Goal: Answer question/provide support

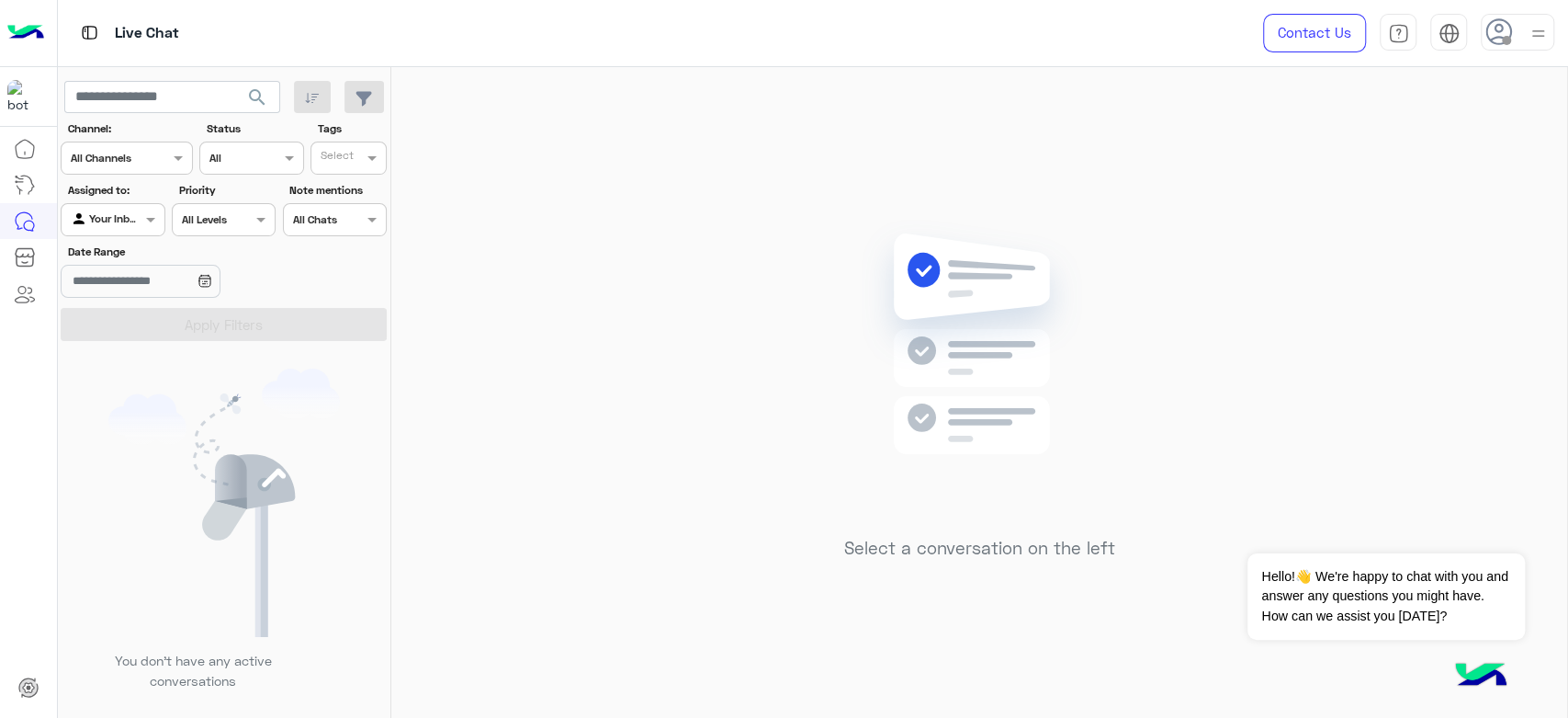
click at [1525, 49] on div at bounding box center [1518, 32] width 73 height 37
click at [1430, 159] on div "Online Break Busy Offline" at bounding box center [1440, 204] width 228 height 161
click at [1391, 141] on label "Online" at bounding box center [1440, 140] width 200 height 33
click at [496, 152] on div "Select a conversation on the left" at bounding box center [979, 395] width 1176 height 658
click at [1497, 530] on button "Dismiss ✕" at bounding box center [1470, 531] width 110 height 37
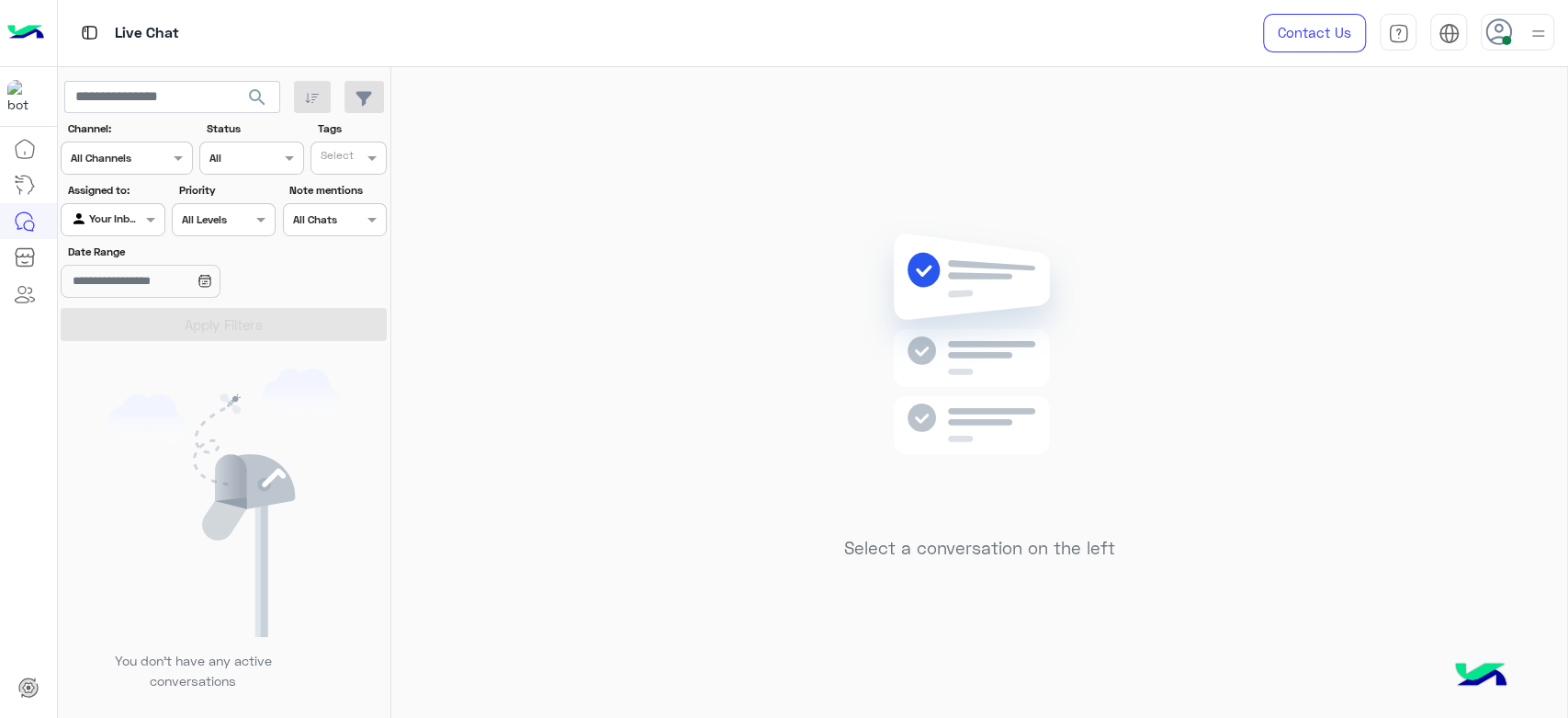
click at [140, 229] on div "Agent Filter Your Inbox" at bounding box center [112, 219] width 103 height 33
drag, startPoint x: 126, startPoint y: 259, endPoint x: 140, endPoint y: 292, distance: 35.8
click at [123, 258] on b "Unassigned" at bounding box center [123, 256] width 70 height 15
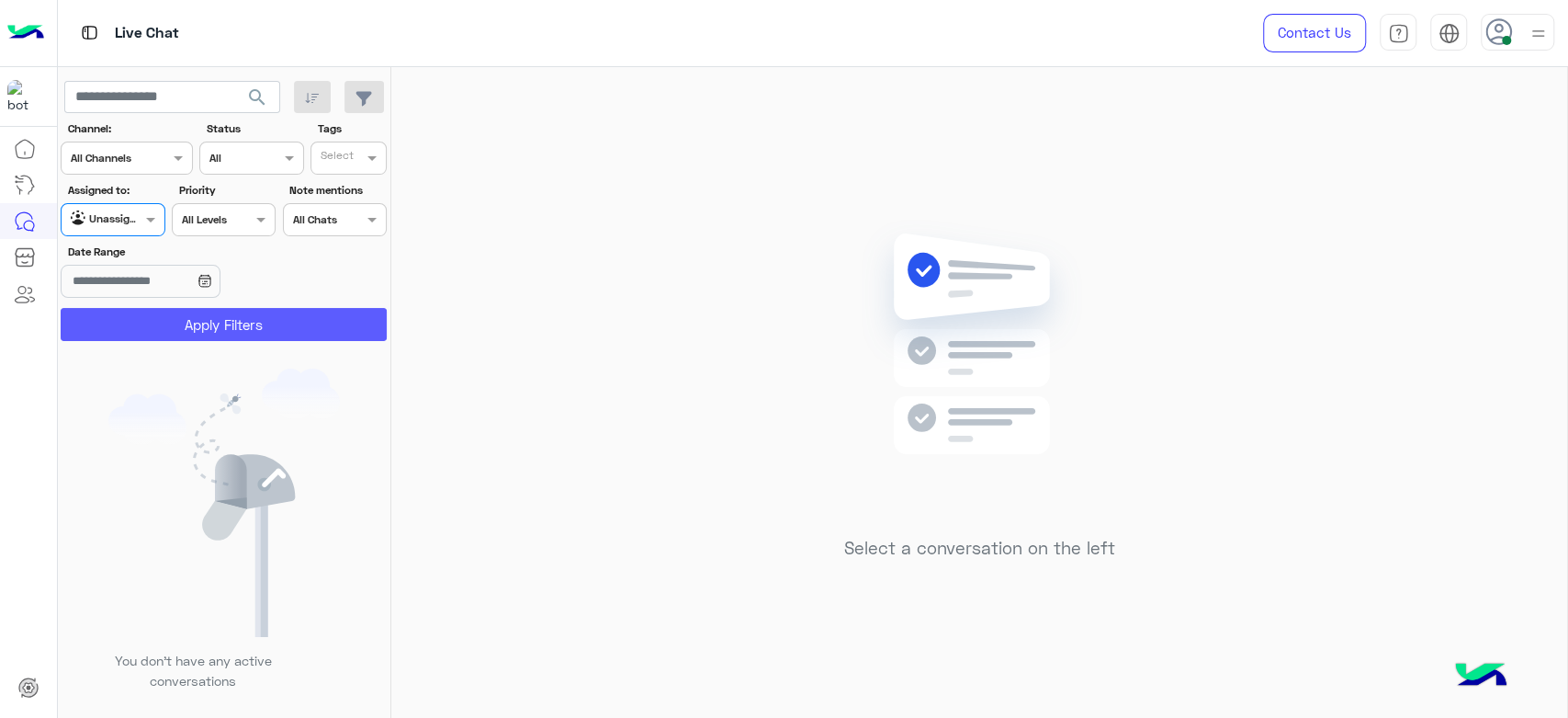
click at [255, 310] on button "Apply Filters" at bounding box center [224, 325] width 327 height 33
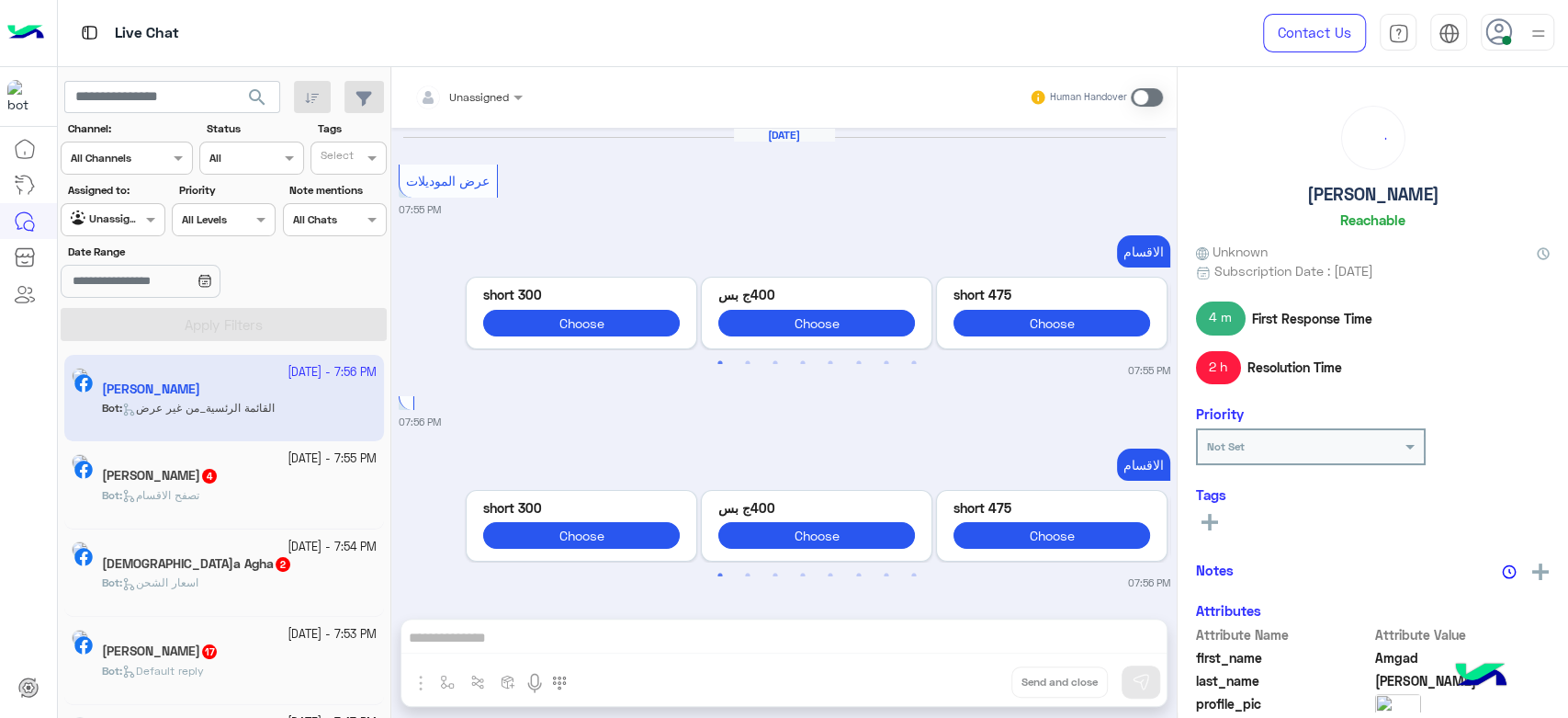
scroll to position [1585, 0]
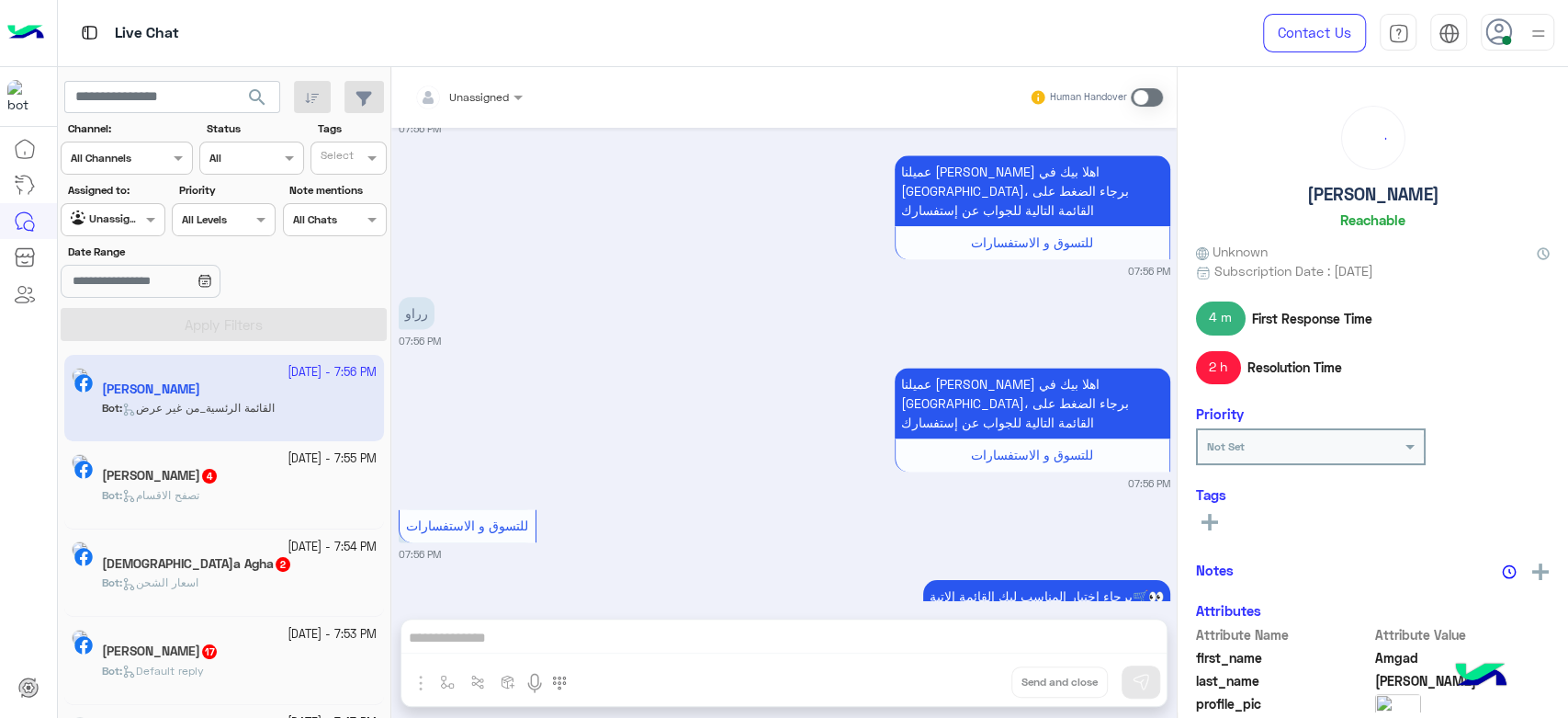
click at [494, 101] on div at bounding box center [468, 94] width 127 height 17
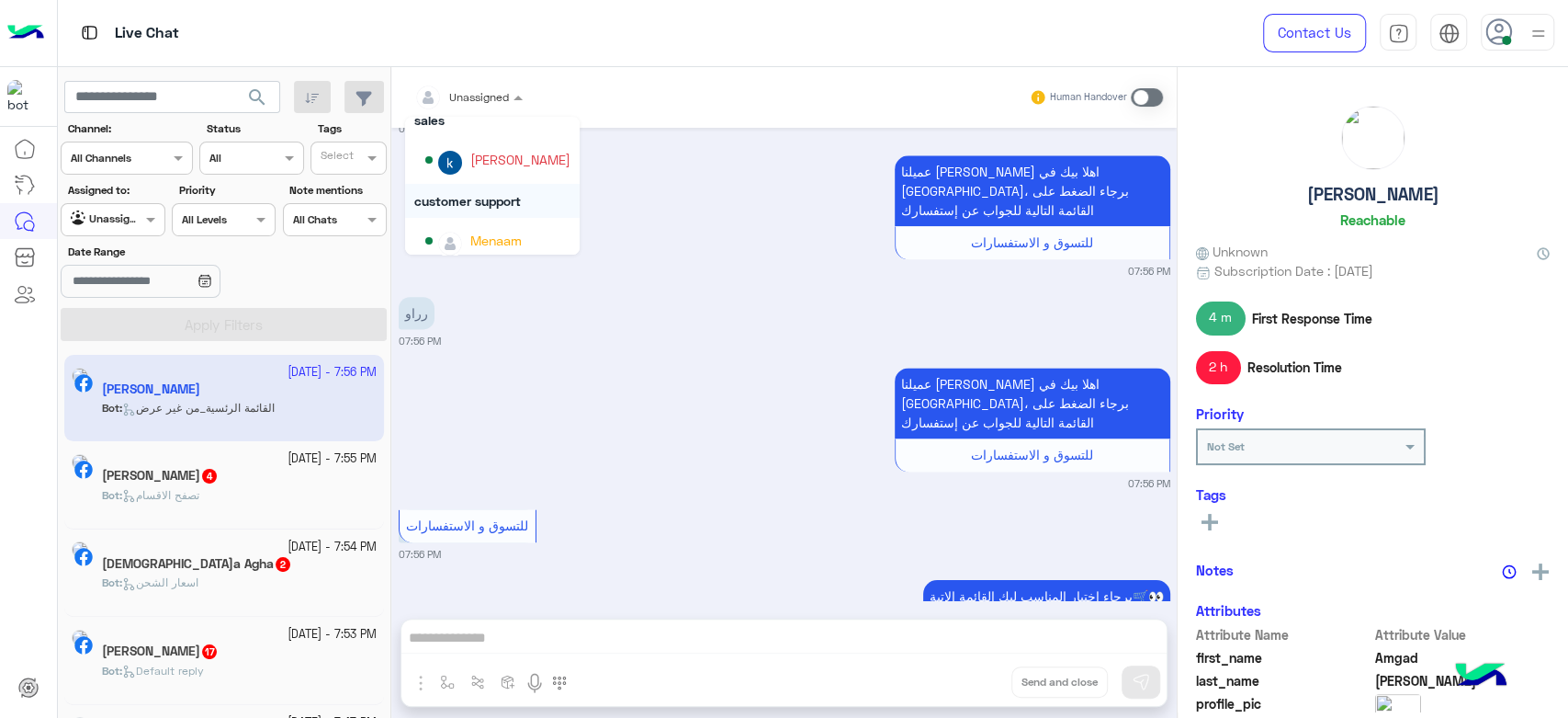
scroll to position [70, 0]
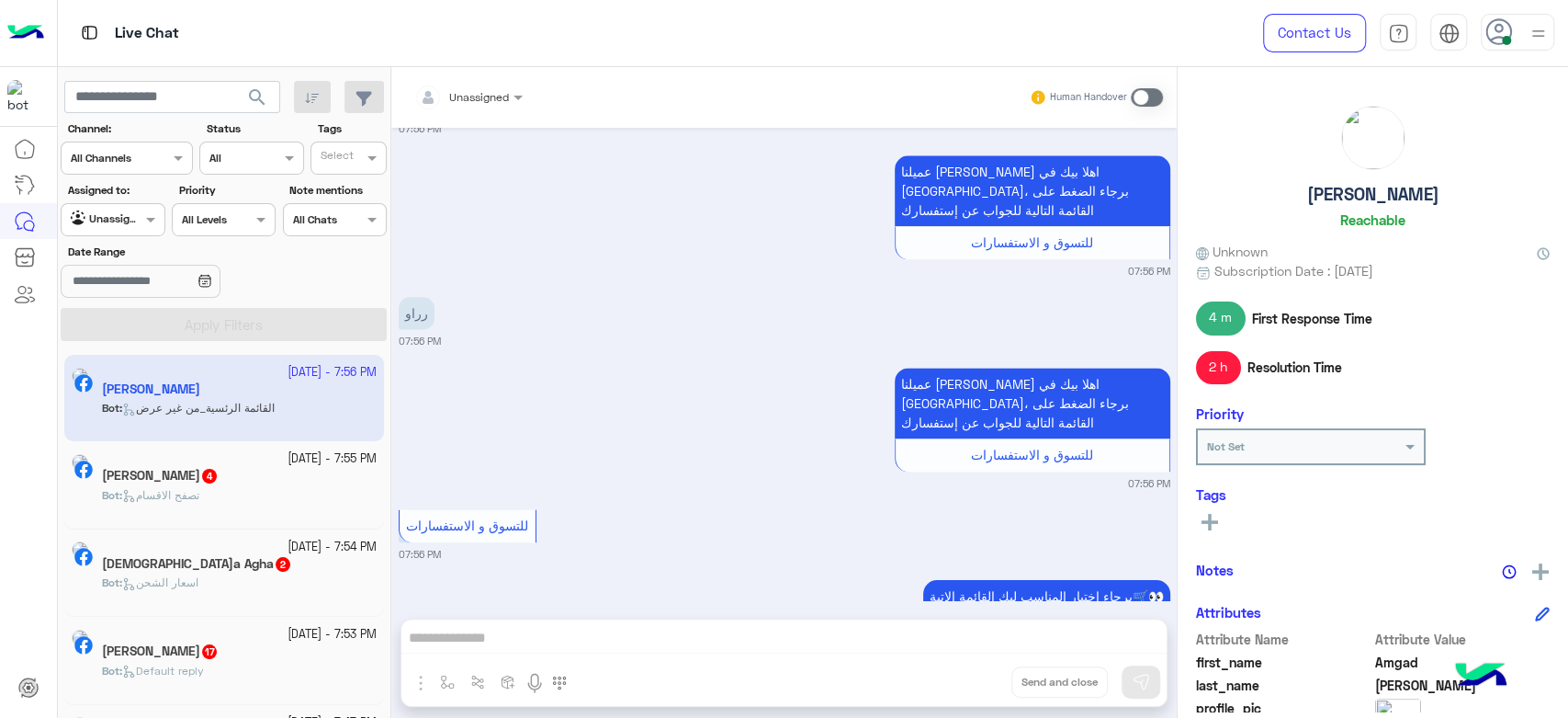
click at [622, 363] on div "عميلنا العزيز Amgad اهلا بيك في إيجل، برجاء الضغط على القائمة التالية للجواب عن…" at bounding box center [784, 427] width 772 height 128
click at [496, 101] on div at bounding box center [468, 94] width 127 height 17
click at [142, 230] on div "Agent Filter Unassigned" at bounding box center [112, 219] width 103 height 33
click at [143, 279] on div "Your Inbox" at bounding box center [114, 292] width 106 height 36
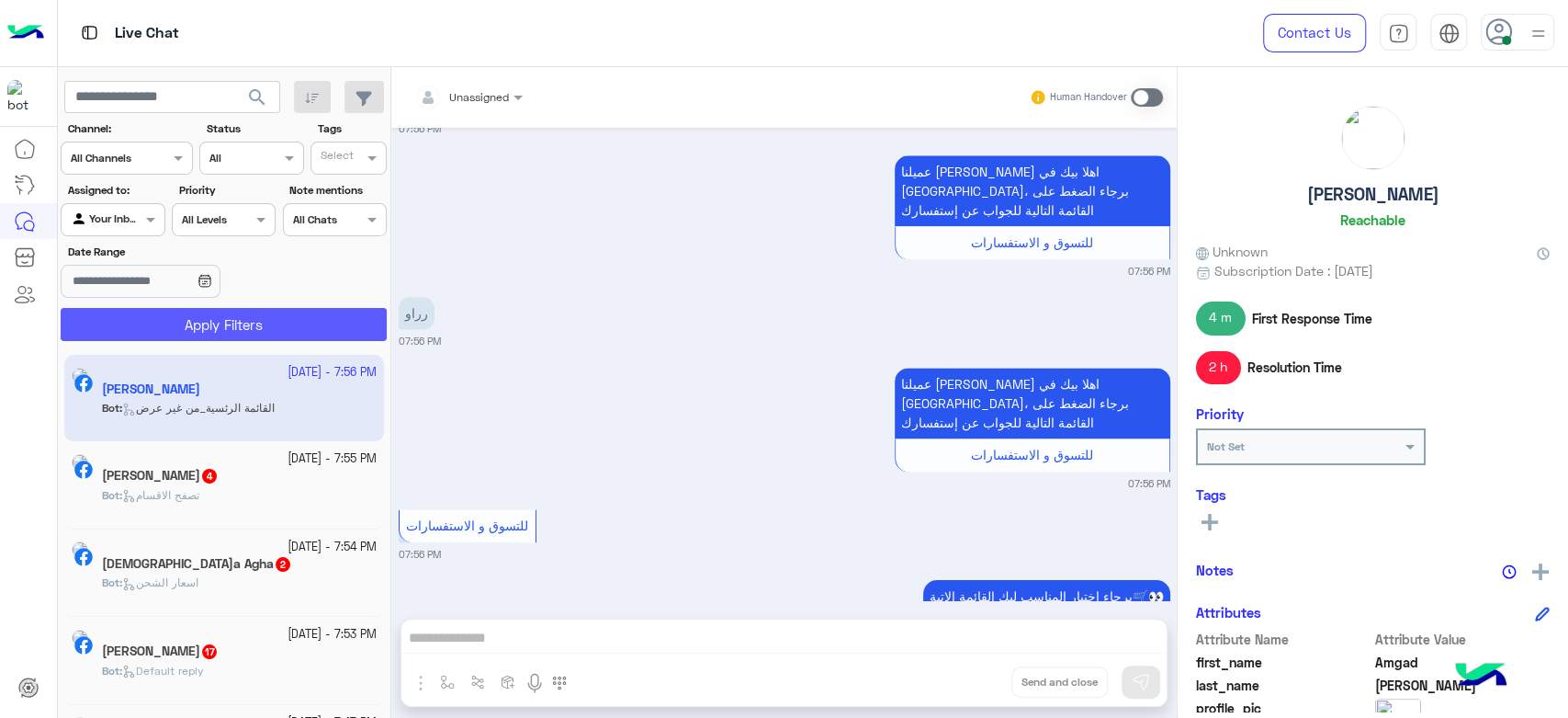
click at [285, 324] on button "Apply Filters" at bounding box center [224, 325] width 327 height 33
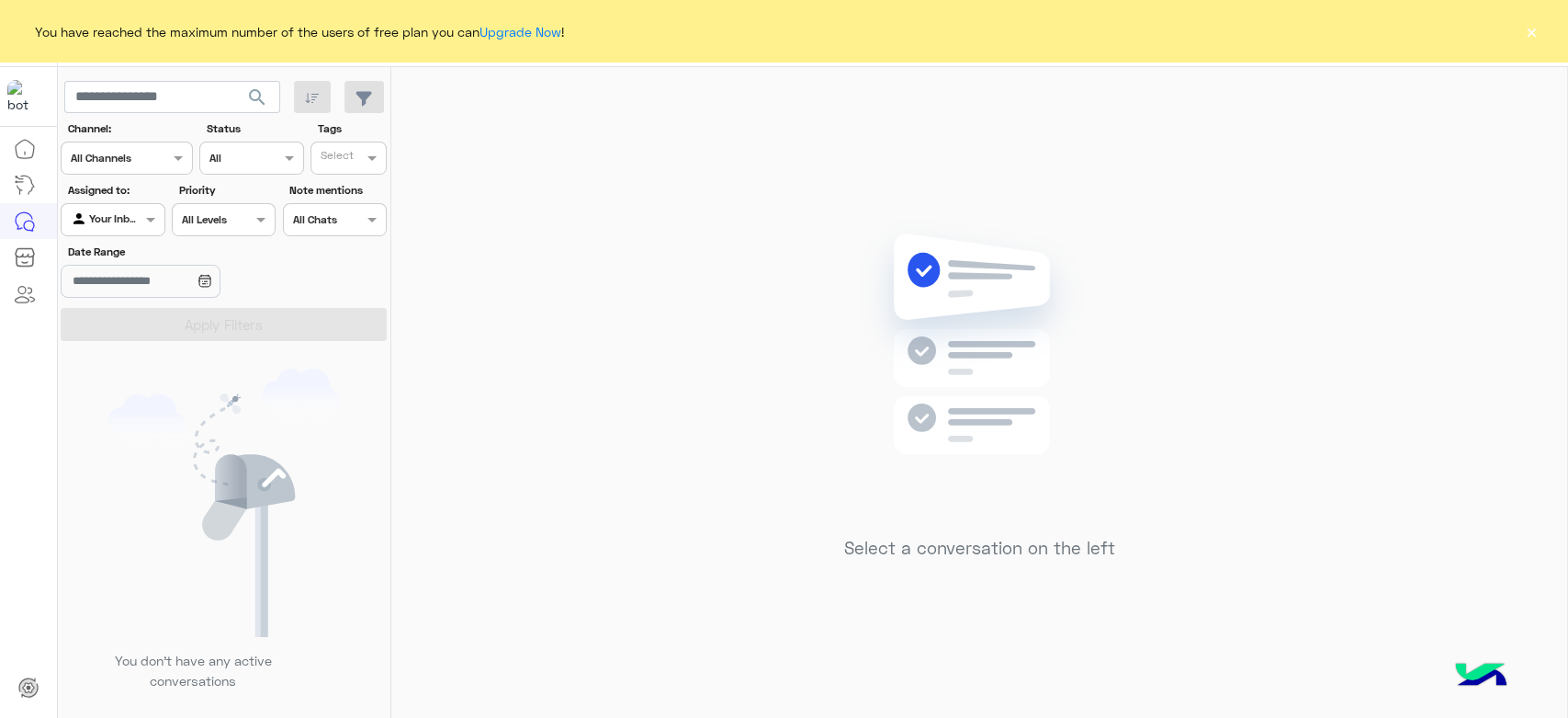
click at [1534, 32] on button "×" at bounding box center [1531, 31] width 18 height 18
click at [1539, 28] on div "You have reached the maximum number of the users of free plan you can Upgrade N…" at bounding box center [784, 31] width 1568 height 63
click at [1532, 28] on button "×" at bounding box center [1531, 31] width 18 height 18
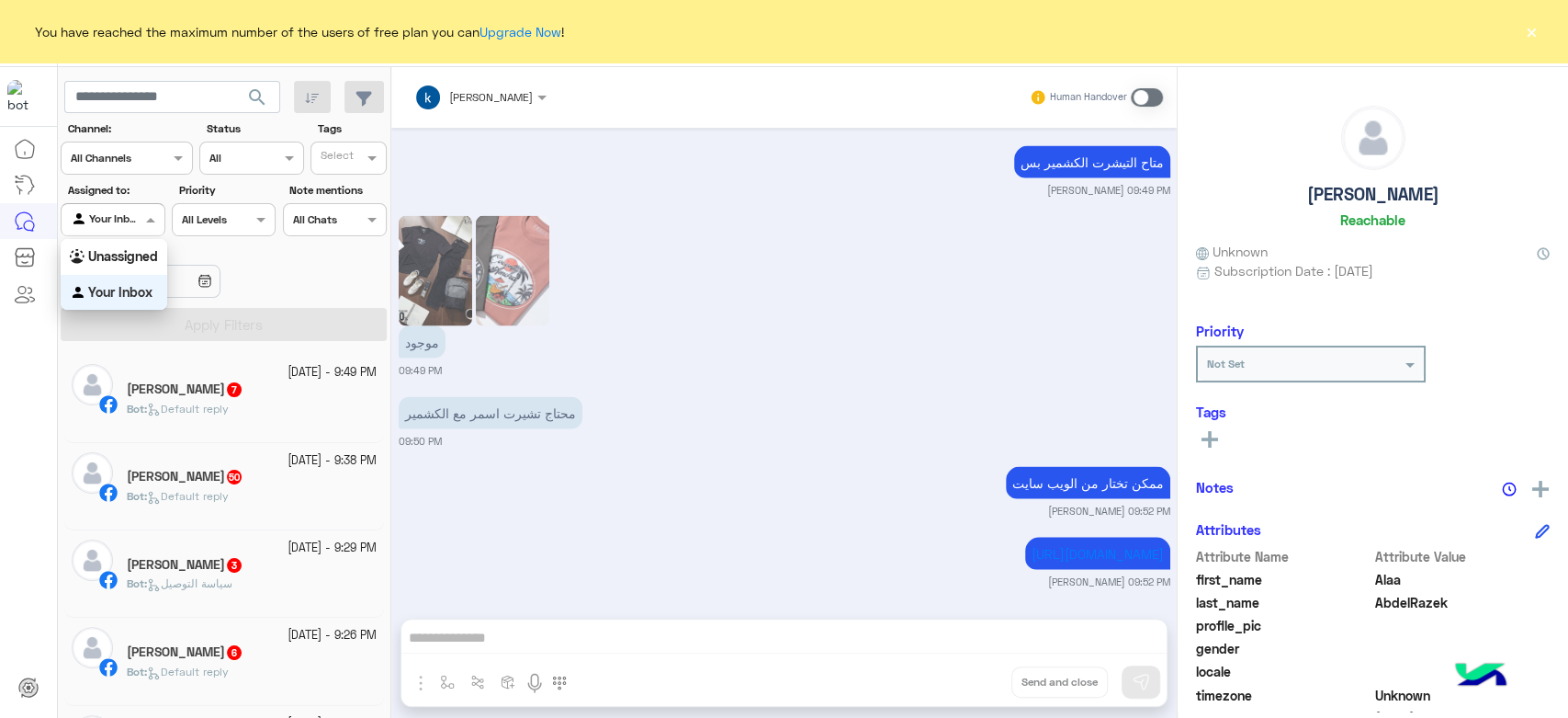
click at [118, 212] on div at bounding box center [113, 217] width 102 height 17
click at [854, 263] on div "موجود 09:49 PM" at bounding box center [784, 294] width 772 height 166
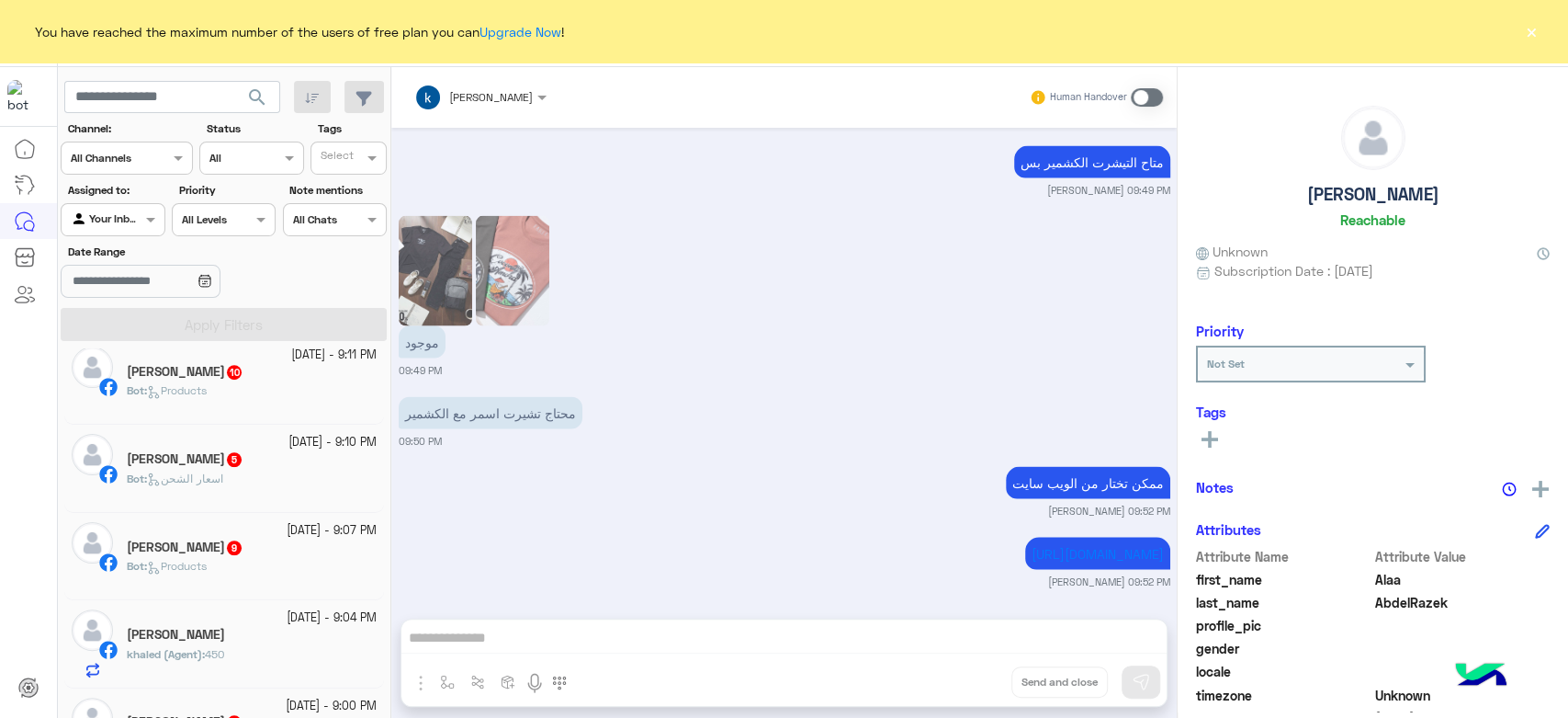
scroll to position [1048, 0]
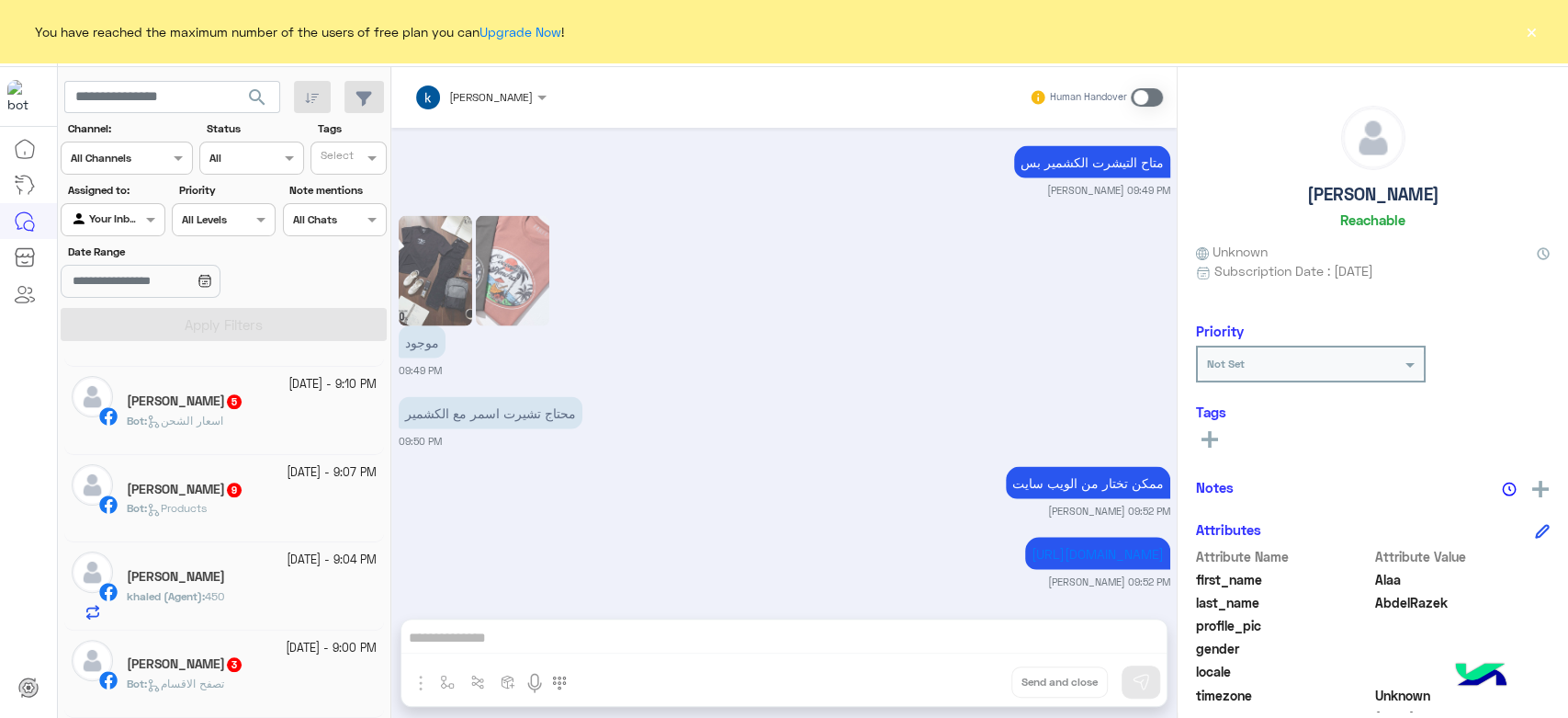
click at [133, 229] on div "Agent Filter Your Inbox" at bounding box center [112, 219] width 103 height 33
click at [128, 257] on b "Unassigned" at bounding box center [123, 256] width 70 height 15
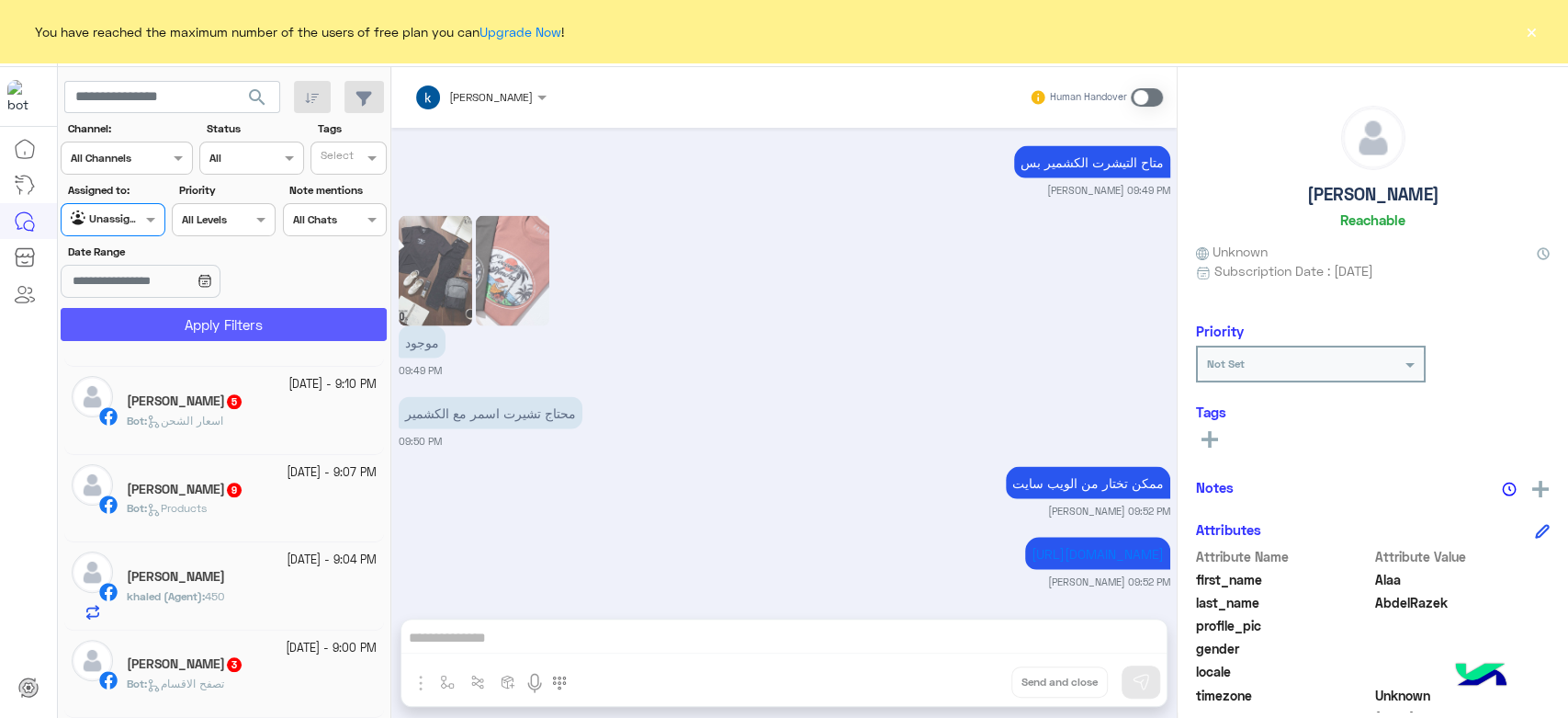
click at [258, 330] on button "Apply Filters" at bounding box center [224, 325] width 327 height 33
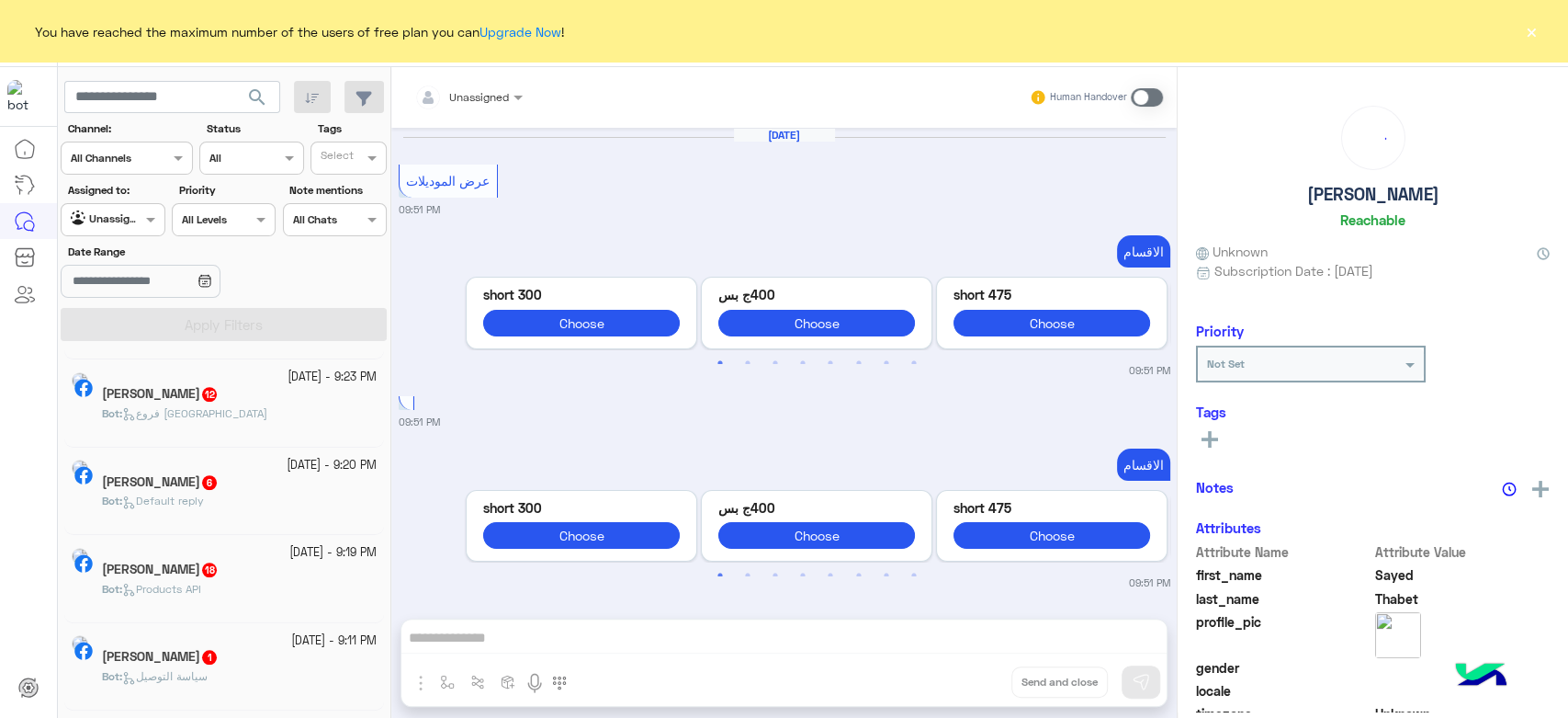
scroll to position [2170, 0]
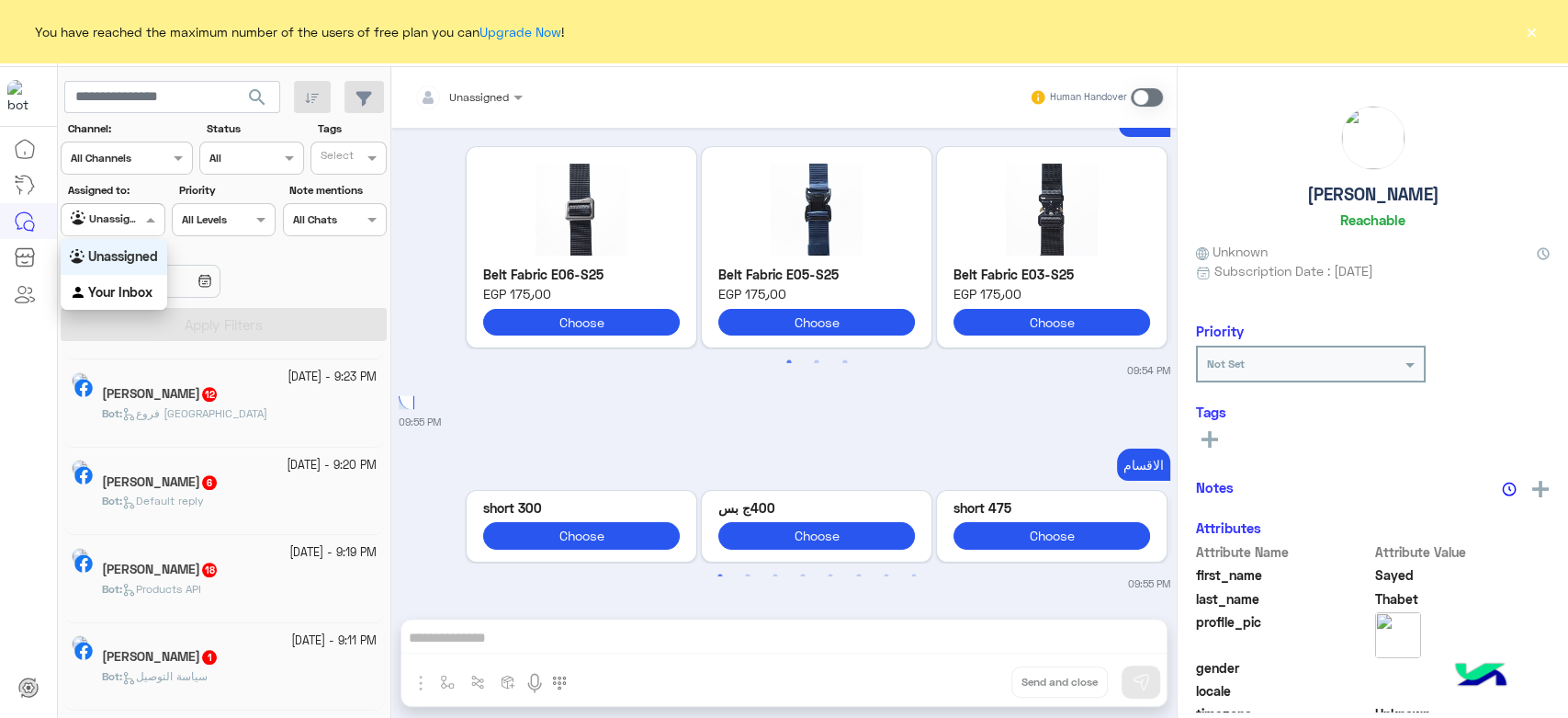
drag, startPoint x: 101, startPoint y: 216, endPoint x: 111, endPoint y: 244, distance: 29.7
click at [105, 221] on input "text" at bounding box center [92, 217] width 43 height 16
click at [140, 291] on b "Your Inbox" at bounding box center [120, 292] width 65 height 15
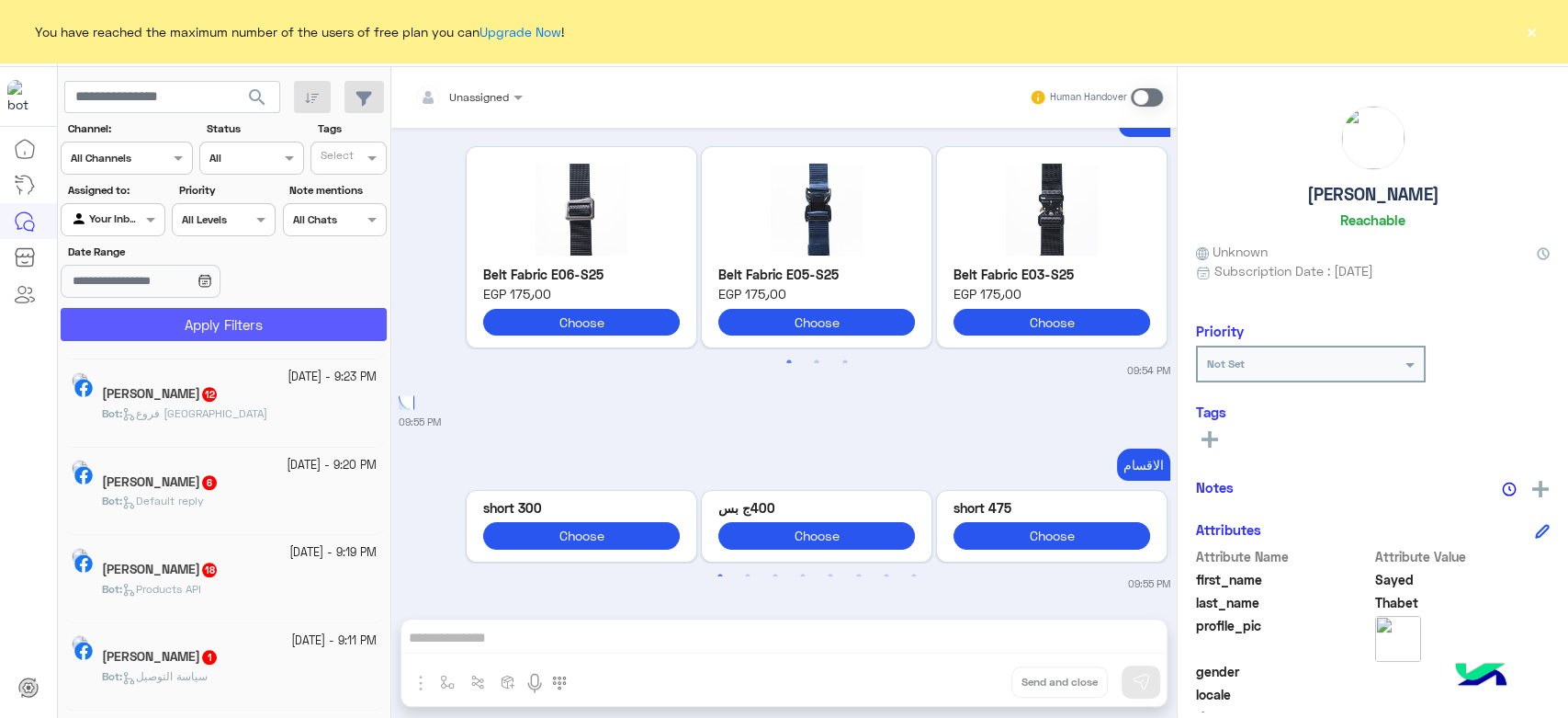
click at [214, 324] on button "Apply Filters" at bounding box center [224, 325] width 327 height 33
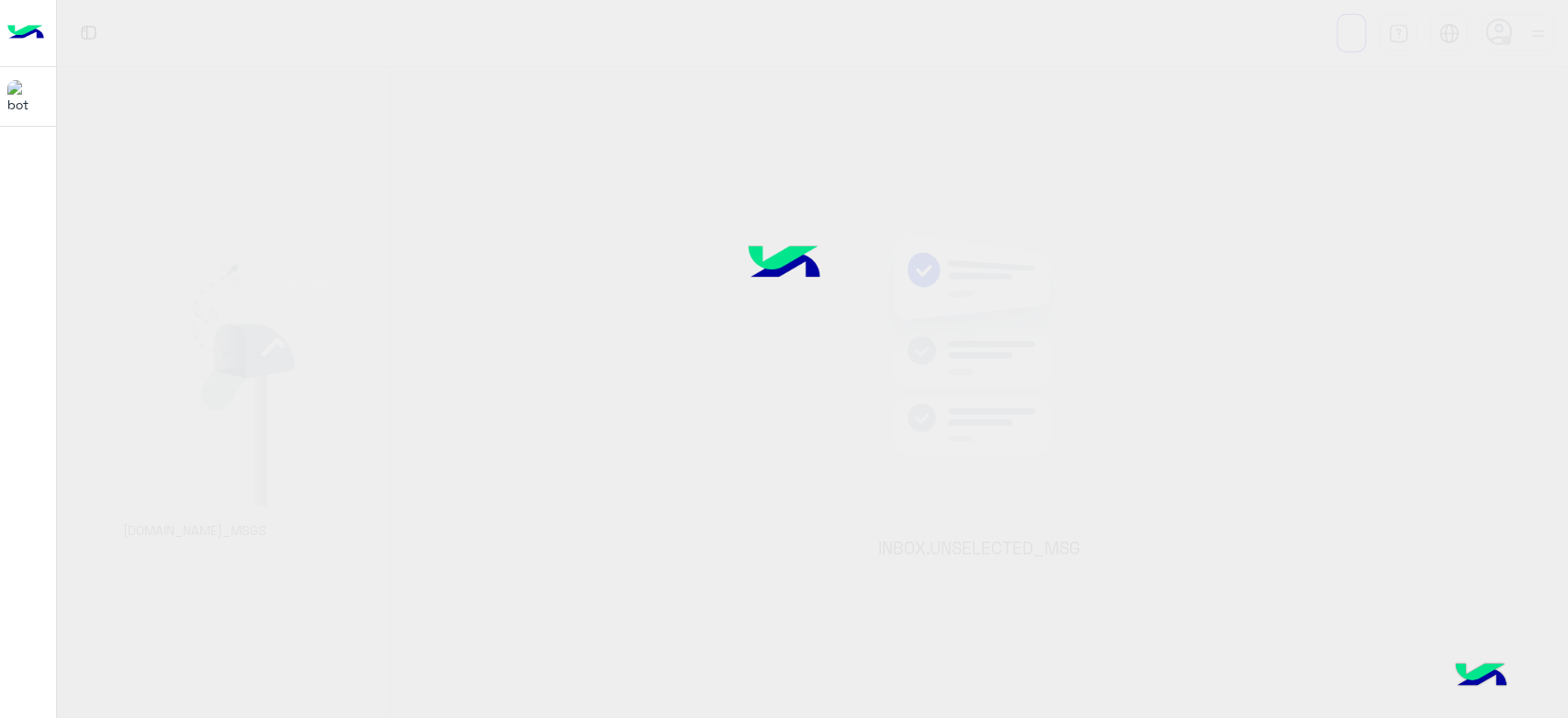
drag, startPoint x: 522, startPoint y: 130, endPoint x: 408, endPoint y: 193, distance: 130.2
click at [408, 193] on div at bounding box center [784, 359] width 1568 height 718
